Goal: Transaction & Acquisition: Purchase product/service

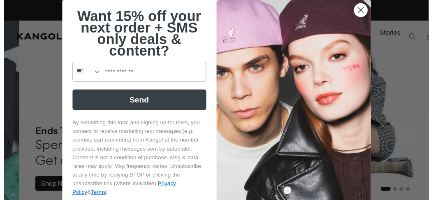
scroll to position [0, 169]
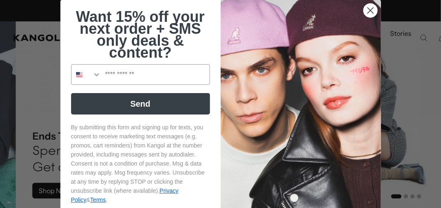
click at [368, 14] on circle "Close dialog" at bounding box center [371, 11] width 14 height 14
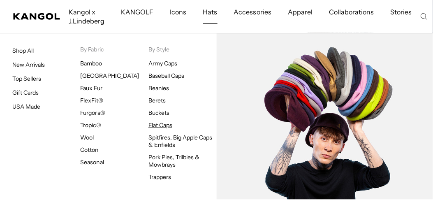
scroll to position [0, 0]
click at [163, 125] on link "Flat Caps" at bounding box center [161, 124] width 24 height 7
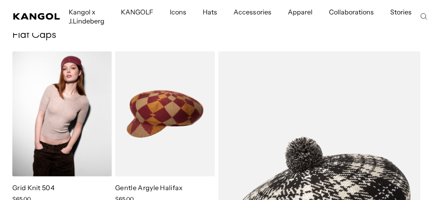
click at [66, 105] on img at bounding box center [62, 113] width 100 height 125
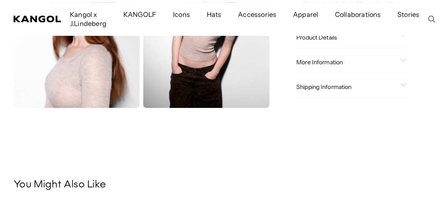
scroll to position [165, 0]
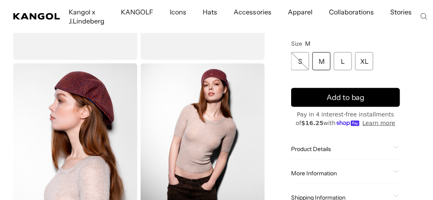
click at [181, 122] on img "Gallery Viewer" at bounding box center [203, 140] width 124 height 155
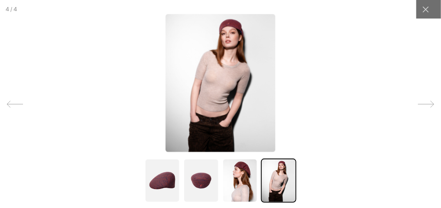
scroll to position [0, 169]
click at [418, 106] on icon at bounding box center [426, 104] width 16 height 16
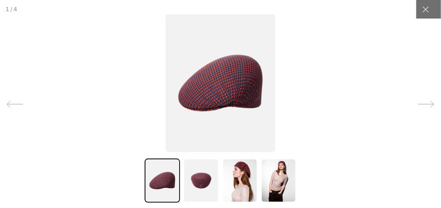
click at [14, 106] on icon at bounding box center [15, 104] width 16 height 16
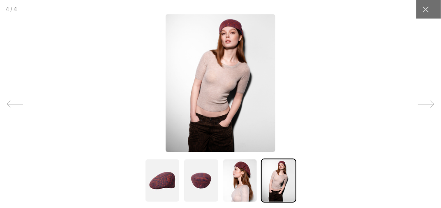
click at [14, 106] on icon at bounding box center [15, 104] width 16 height 16
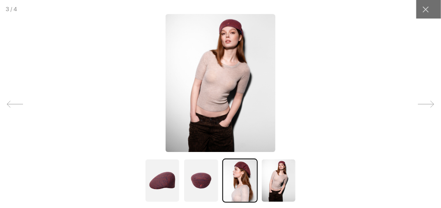
scroll to position [0, 0]
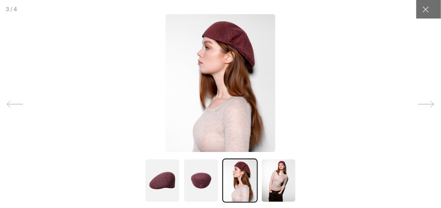
click at [422, 105] on icon at bounding box center [426, 104] width 16 height 16
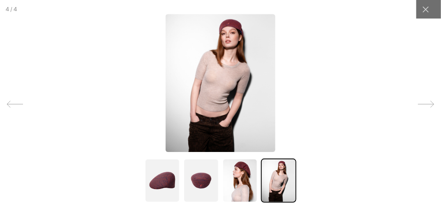
click at [425, 100] on icon at bounding box center [426, 104] width 16 height 16
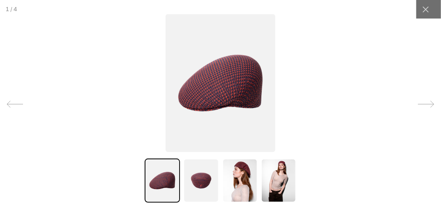
scroll to position [0, 169]
click at [12, 102] on icon at bounding box center [15, 104] width 16 height 16
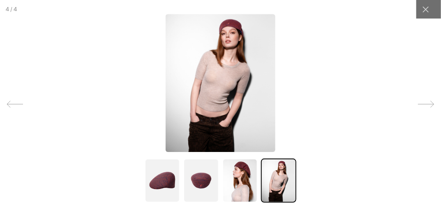
click at [12, 101] on icon at bounding box center [15, 104] width 16 height 16
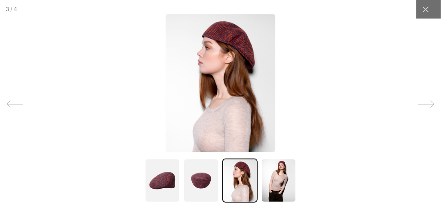
click at [264, 168] on img at bounding box center [278, 180] width 35 height 44
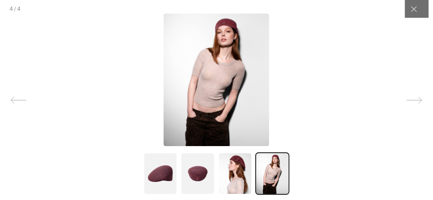
scroll to position [0, 0]
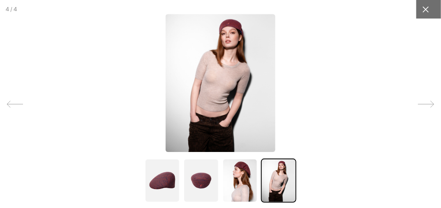
click at [422, 5] on icon at bounding box center [426, 9] width 8 height 8
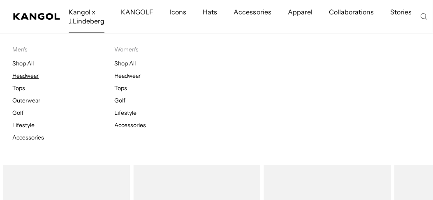
click at [27, 75] on link "Headwear" at bounding box center [25, 75] width 26 height 7
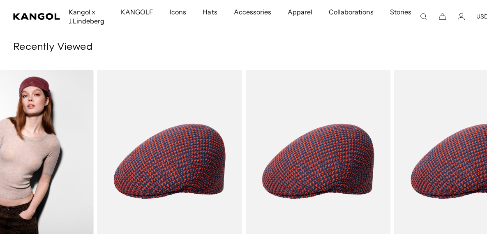
drag, startPoint x: 263, startPoint y: 124, endPoint x: 0, endPoint y: 114, distance: 263.1
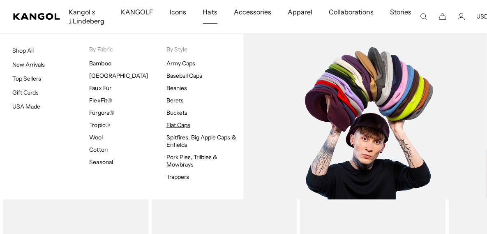
click at [179, 126] on link "Flat Caps" at bounding box center [179, 124] width 24 height 7
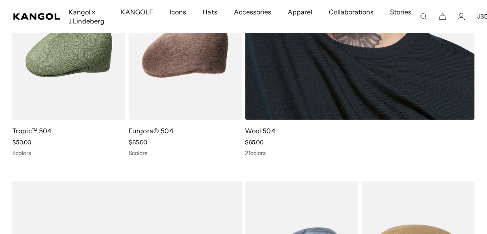
click at [256, 131] on link "Wool 504" at bounding box center [261, 131] width 30 height 8
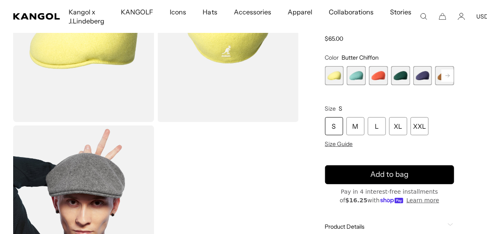
scroll to position [0, 169]
click at [397, 127] on div "XL" at bounding box center [399, 126] width 18 height 18
click at [356, 75] on span "2 of 21" at bounding box center [356, 75] width 19 height 19
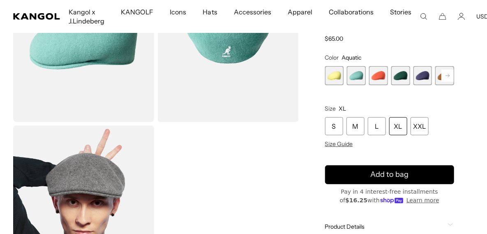
click at [376, 77] on span "3 of 21" at bounding box center [378, 75] width 19 height 19
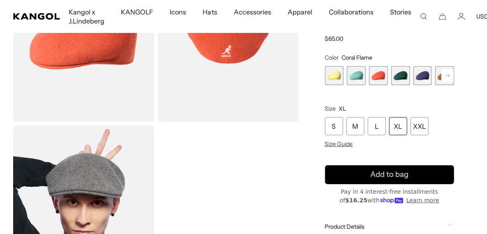
click at [404, 77] on span "4 of 21" at bounding box center [401, 75] width 19 height 19
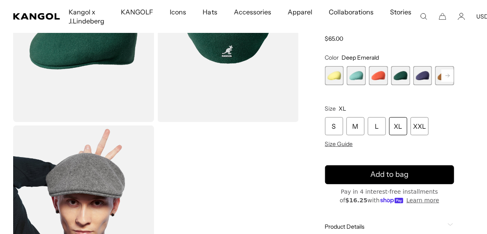
click at [420, 79] on span "5 of 21" at bounding box center [423, 75] width 19 height 19
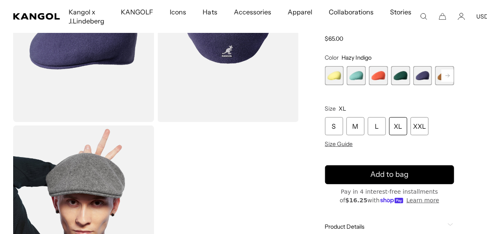
click at [450, 76] on rect at bounding box center [448, 75] width 12 height 12
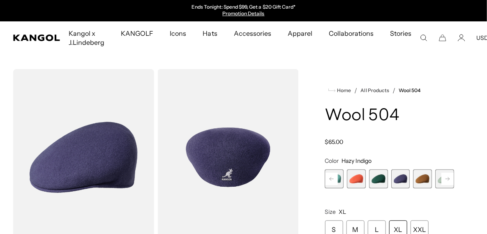
scroll to position [61, 0]
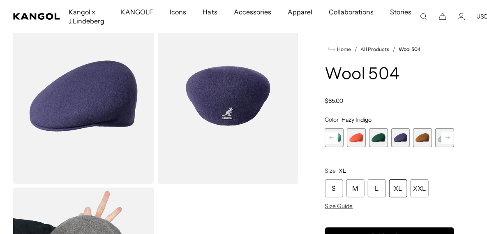
click at [450, 139] on rect at bounding box center [448, 137] width 12 height 12
click at [381, 139] on span "7 of 21" at bounding box center [378, 137] width 19 height 19
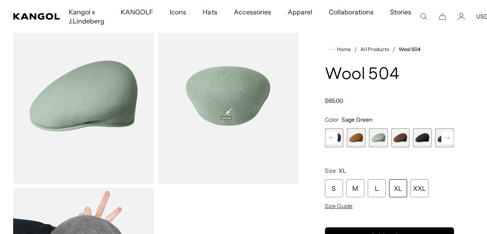
click at [447, 137] on rect at bounding box center [448, 137] width 12 height 12
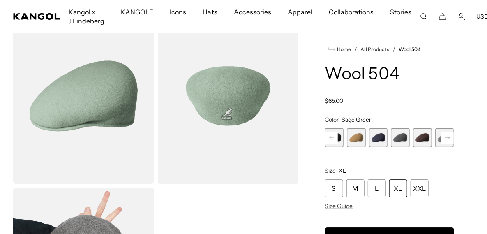
click at [447, 137] on rect at bounding box center [448, 137] width 12 height 12
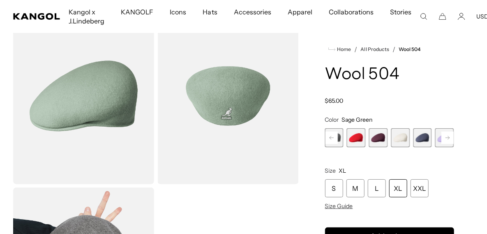
scroll to position [0, 169]
click at [332, 139] on rect at bounding box center [332, 137] width 12 height 12
click at [358, 136] on span "15 of 21" at bounding box center [356, 137] width 19 height 19
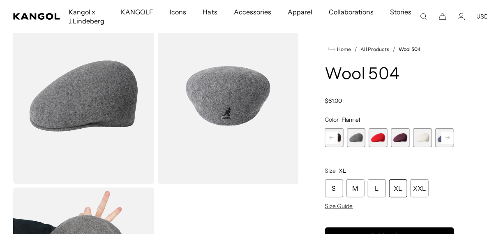
click at [446, 137] on rect at bounding box center [448, 137] width 12 height 12
click at [446, 138] on rect at bounding box center [448, 137] width 12 height 12
click at [446, 138] on div "Previous Next Butter Chiffon Variant sold out or unavailable Aquatic Variant so…" at bounding box center [389, 137] width 129 height 19
click at [446, 138] on span "21 of 21" at bounding box center [445, 137] width 19 height 19
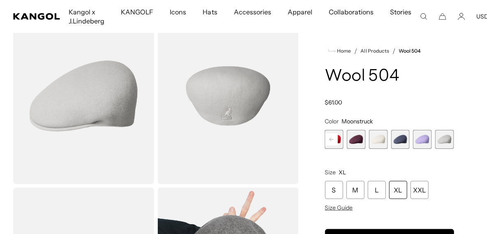
click at [408, 138] on span "19 of 21" at bounding box center [400, 139] width 19 height 19
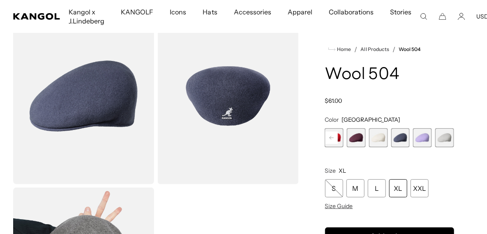
scroll to position [0, 169]
click at [369, 135] on div "Butter Chiffon Variant sold out or unavailable Aquatic Variant sold out or unav…" at bounding box center [389, 137] width 129 height 19
click at [362, 136] on span "17 of 21" at bounding box center [356, 137] width 19 height 19
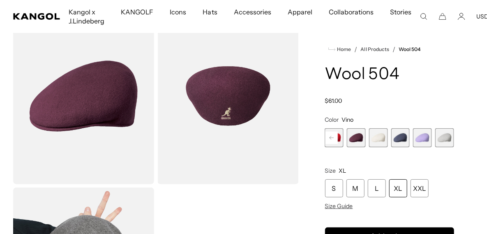
click at [339, 138] on span "16 of 21" at bounding box center [334, 137] width 19 height 19
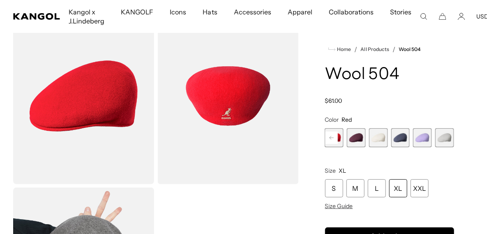
click at [337, 138] on rect at bounding box center [332, 137] width 12 height 12
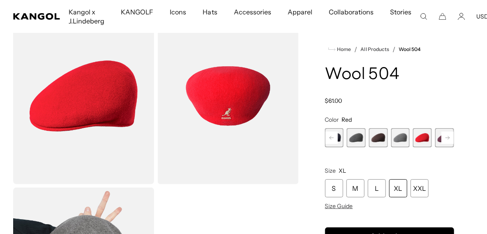
click at [337, 138] on rect at bounding box center [332, 137] width 12 height 12
drag, startPoint x: 337, startPoint y: 138, endPoint x: 355, endPoint y: 139, distance: 17.7
click at [355, 139] on span "12 of 21" at bounding box center [356, 137] width 19 height 19
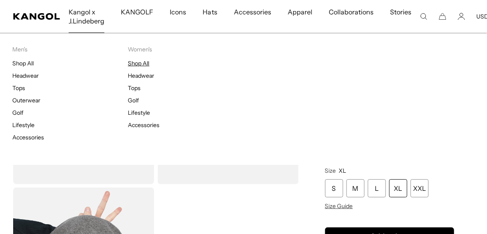
click at [135, 61] on link "Shop All" at bounding box center [138, 63] width 21 height 7
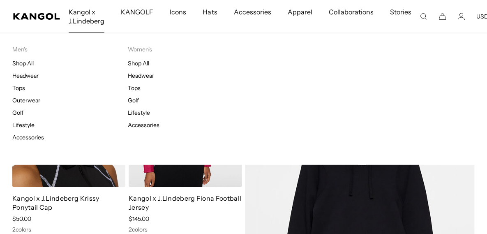
scroll to position [0, 169]
click at [141, 113] on link "Lifestyle" at bounding box center [139, 112] width 22 height 7
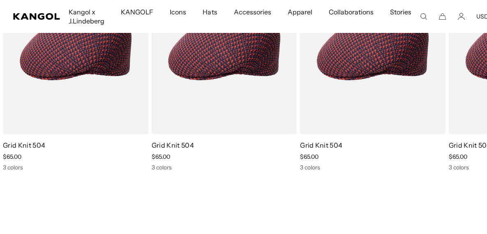
scroll to position [0, 169]
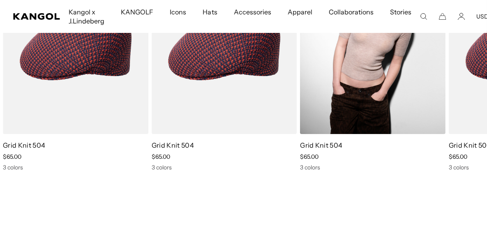
click at [357, 72] on img "1 of 1" at bounding box center [373, 42] width 146 height 183
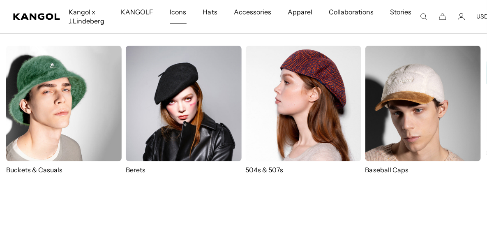
click at [152, 153] on img at bounding box center [184, 104] width 116 height 116
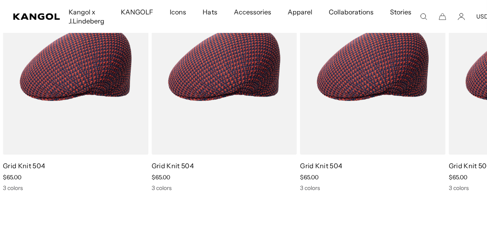
scroll to position [0, 169]
